Goal: Information Seeking & Learning: Learn about a topic

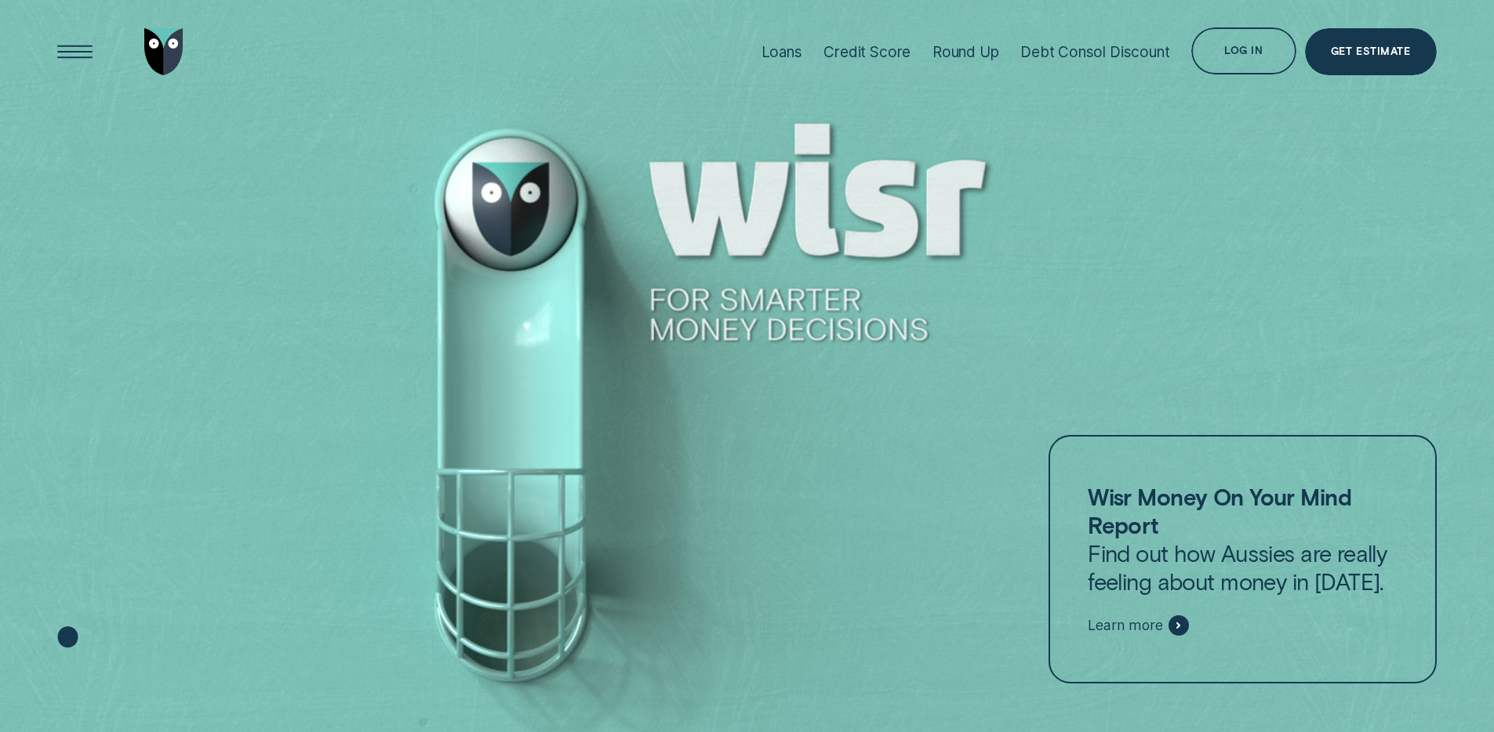
click at [1005, 183] on div at bounding box center [747, 366] width 1494 height 733
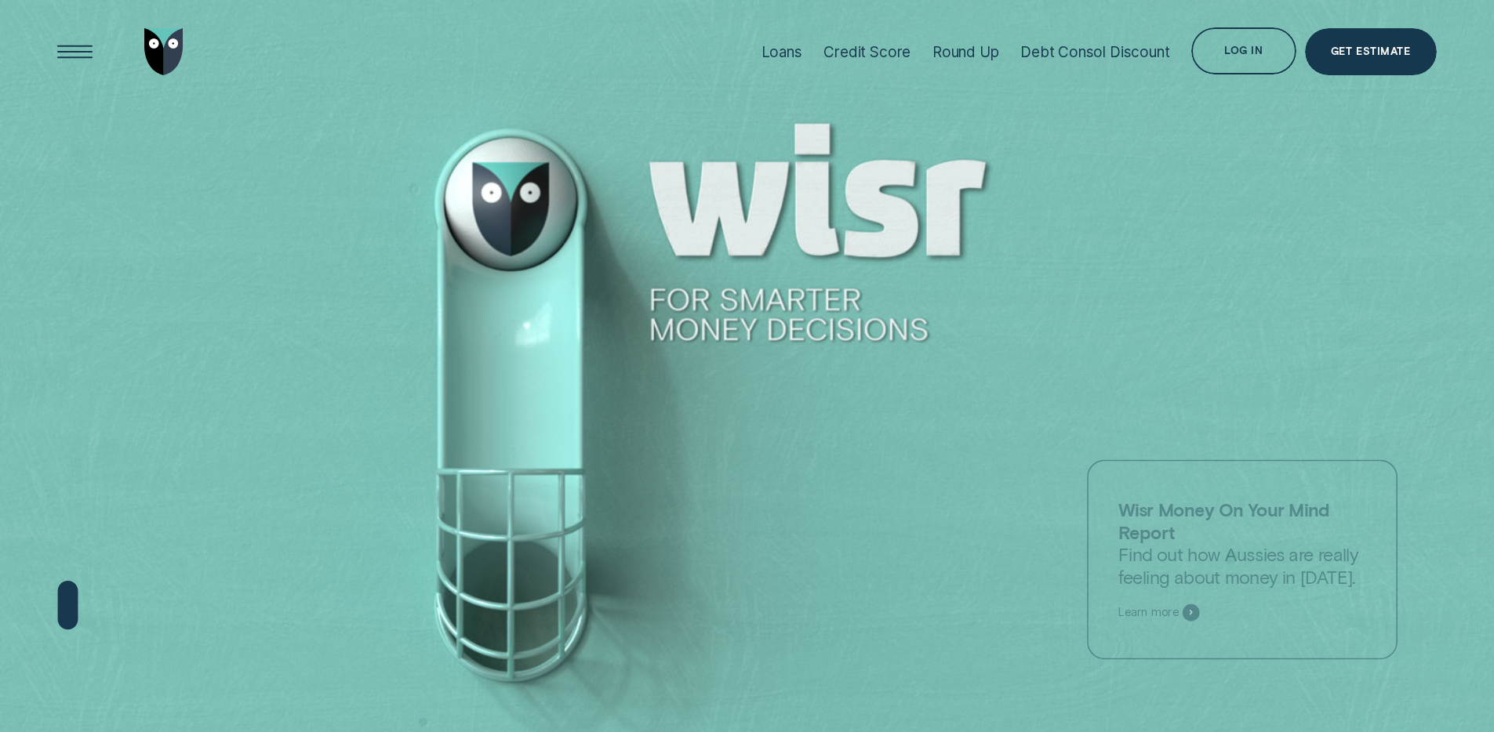
click at [1088, 139] on div at bounding box center [747, 366] width 1494 height 733
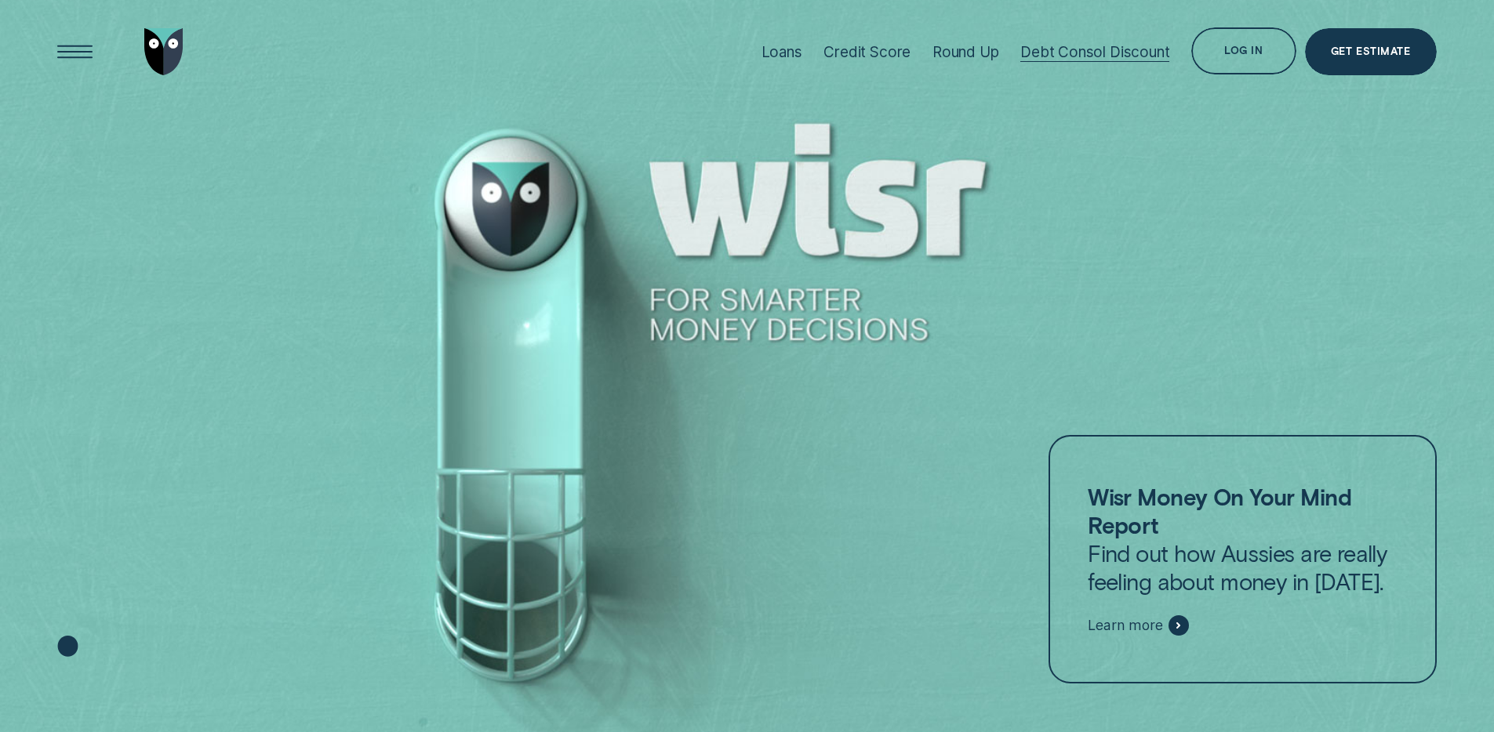
click at [1071, 47] on div "Debt Consol Discount" at bounding box center [1094, 52] width 149 height 18
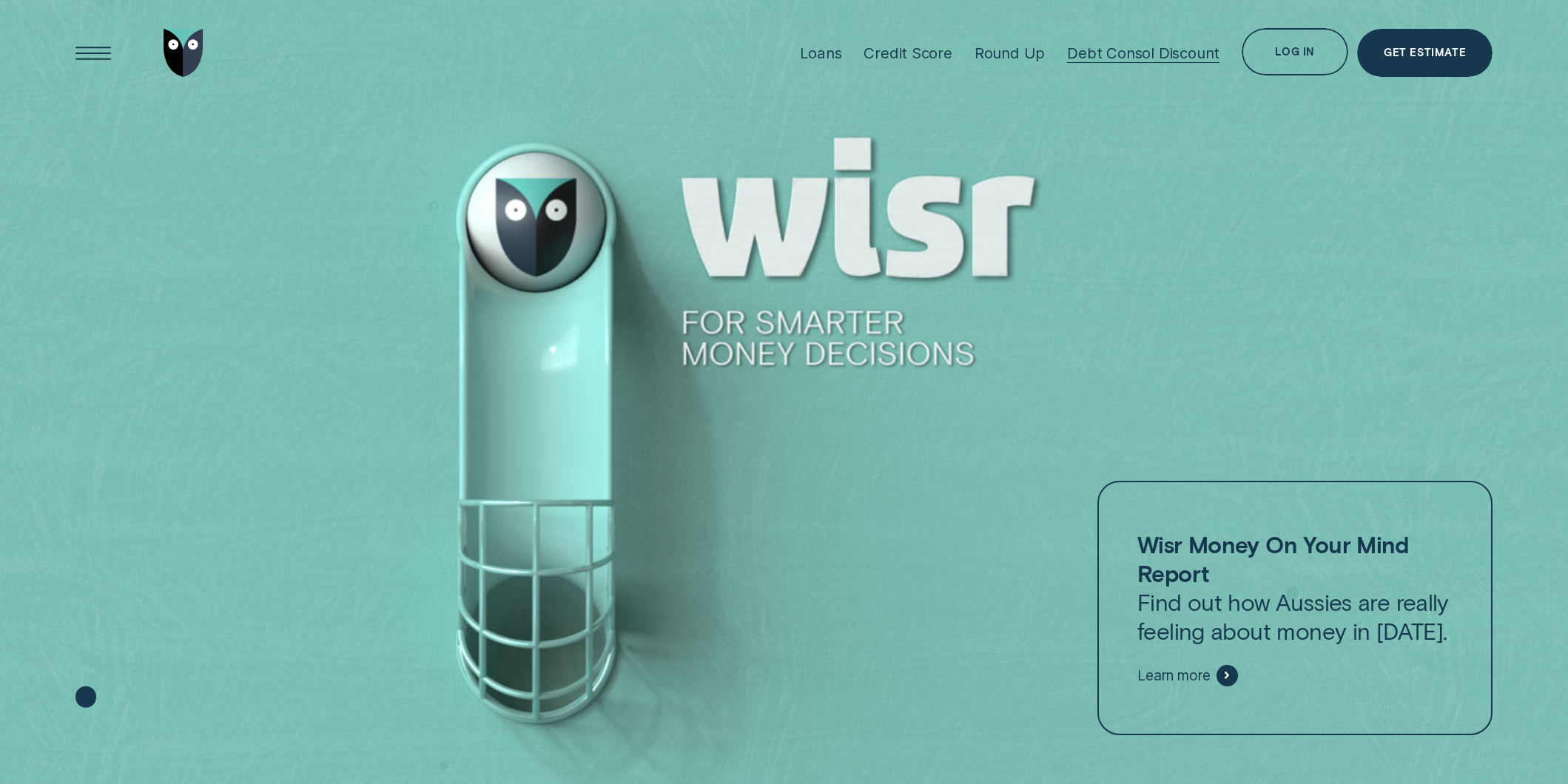
click at [1123, 63] on div "Debt Consol Discount" at bounding box center [1143, 53] width 153 height 107
